Goal: Find specific page/section: Find specific page/section

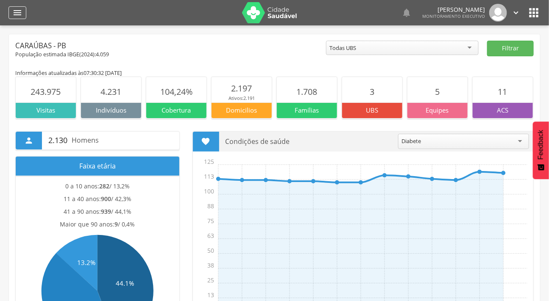
click at [21, 17] on icon "" at bounding box center [17, 13] width 10 height 10
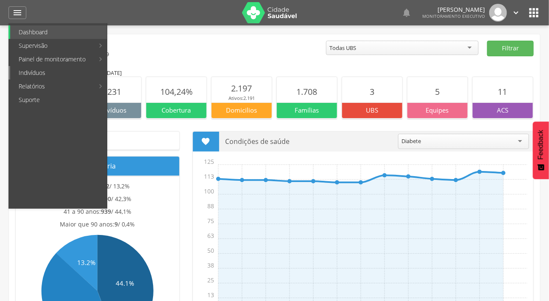
click at [33, 69] on link "Indivíduos" at bounding box center [58, 73] width 97 height 14
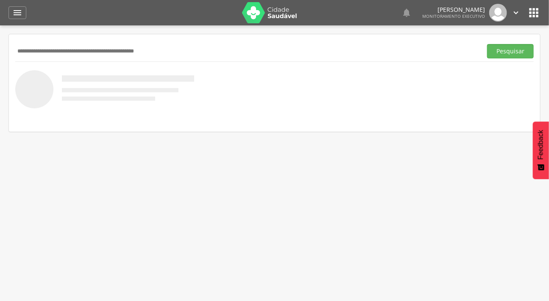
click at [47, 51] on input "text" at bounding box center [246, 51] width 463 height 14
type input "**********"
click at [487, 44] on button "Pesquisar" at bounding box center [510, 51] width 47 height 14
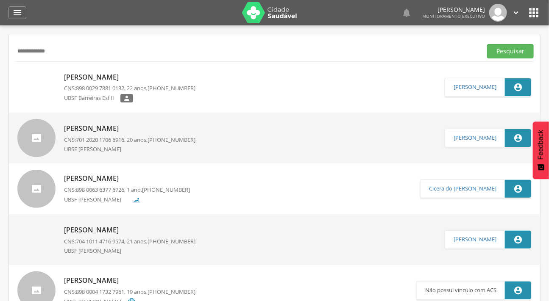
click at [53, 74] on div at bounding box center [36, 87] width 38 height 38
type input "**********"
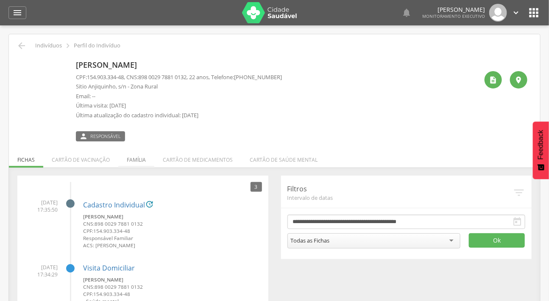
click at [129, 155] on li "Família" at bounding box center [136, 158] width 36 height 20
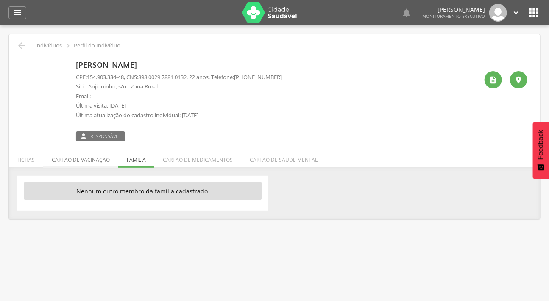
click at [89, 150] on li "Cartão de vacinação" at bounding box center [80, 158] width 75 height 20
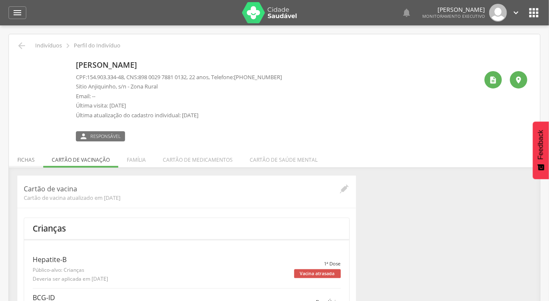
click at [38, 154] on li "Fichas" at bounding box center [26, 158] width 34 height 20
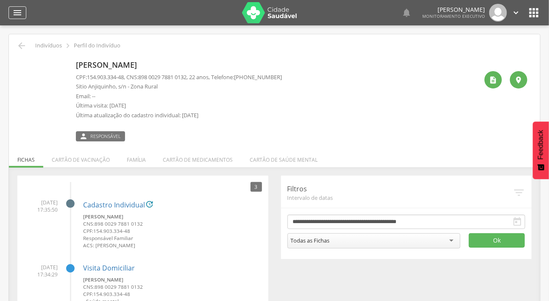
click at [23, 15] on div "" at bounding box center [17, 12] width 18 height 13
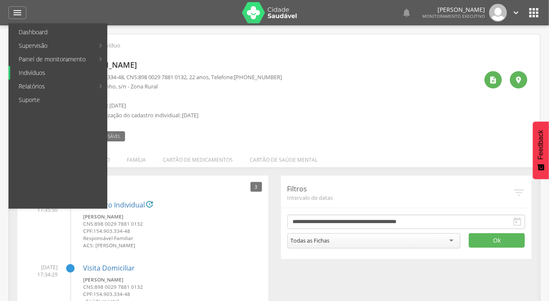
click at [34, 74] on link "Indivíduos" at bounding box center [58, 73] width 97 height 14
